Goal: Information Seeking & Learning: Learn about a topic

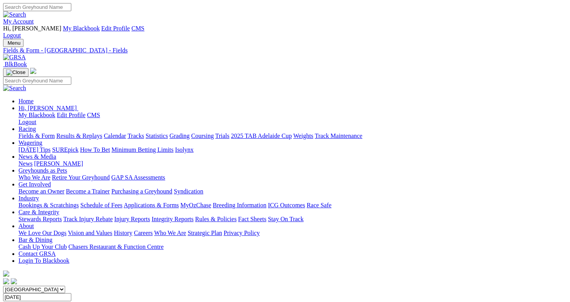
click at [52, 133] on link "Fields & Form" at bounding box center [37, 136] width 36 height 7
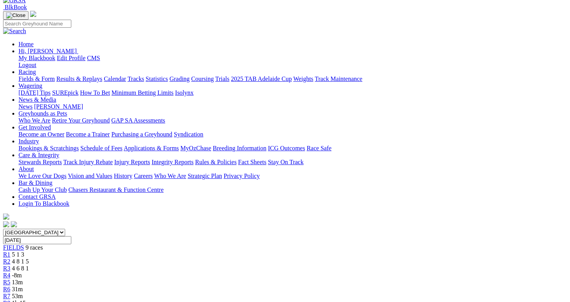
scroll to position [55, 0]
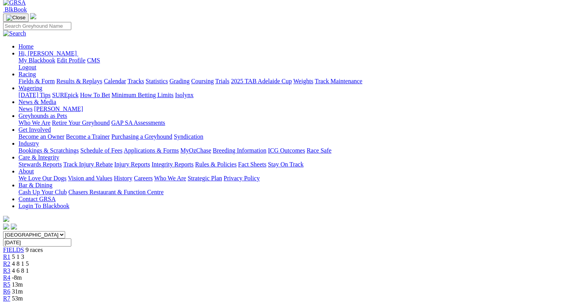
click at [10, 275] on link "R4" at bounding box center [6, 278] width 7 height 7
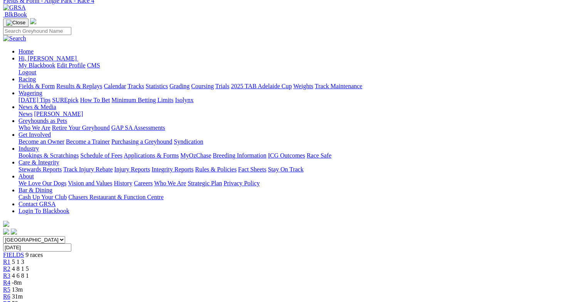
scroll to position [49, 0]
click at [325, 237] on div "South Australia New South Wales Northern Territory Queensland Tasmania Victoria…" at bounding box center [285, 279] width 564 height 85
click at [23, 287] on span "13m" at bounding box center [17, 290] width 11 height 7
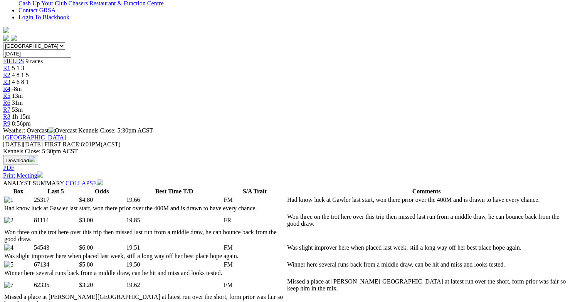
scroll to position [244, 0]
